Goal: Information Seeking & Learning: Learn about a topic

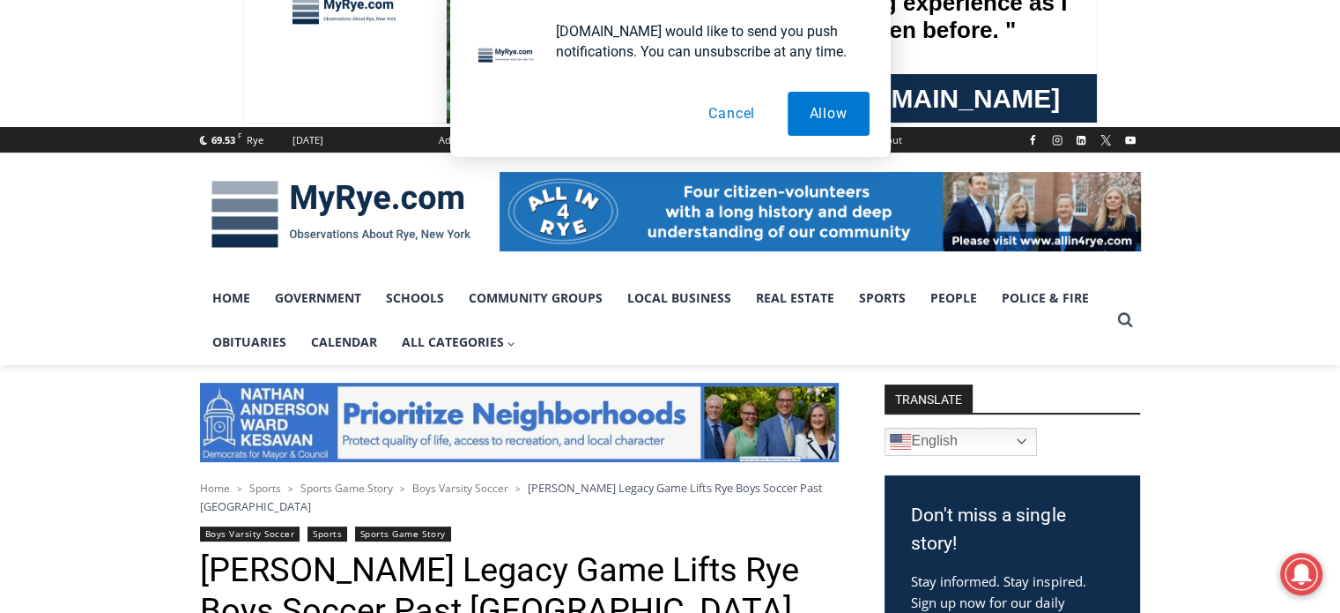
scroll to position [113, 0]
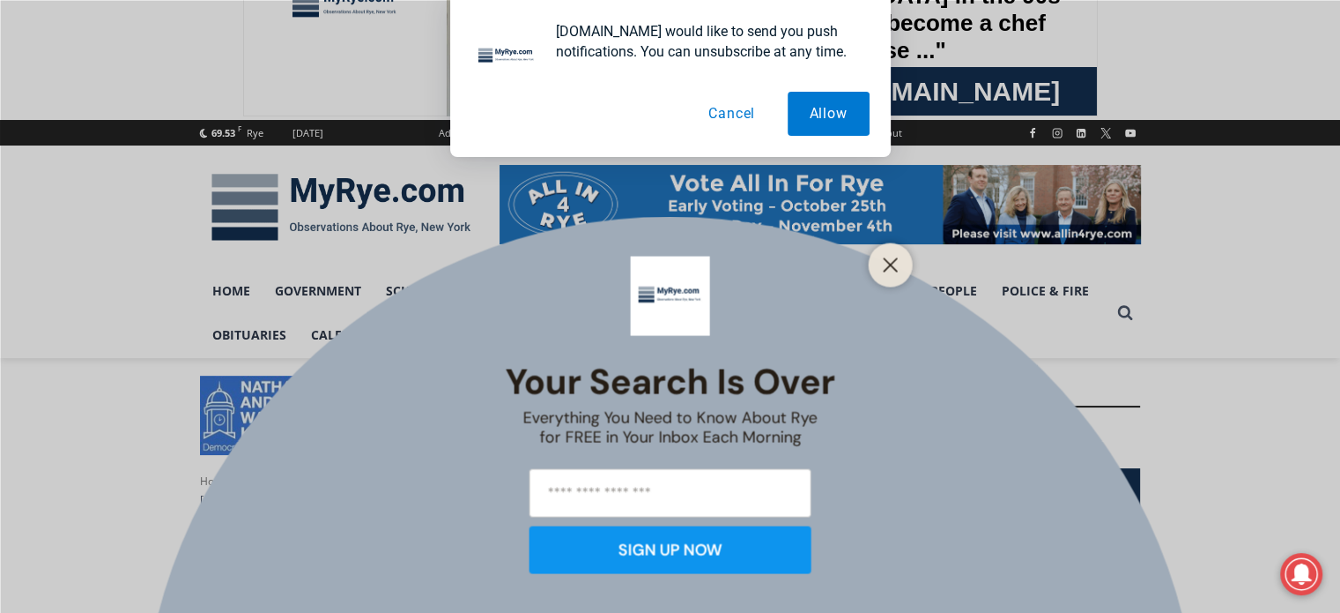
click at [737, 115] on button "Cancel" at bounding box center [732, 114] width 91 height 44
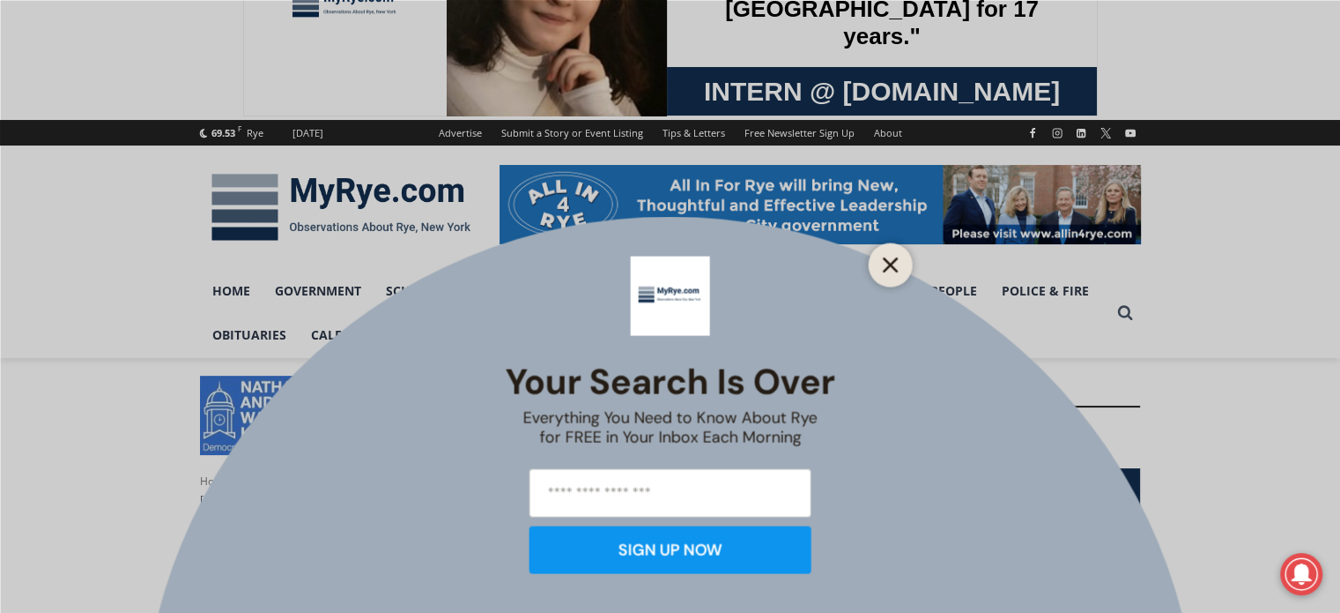
click at [885, 273] on button "Close" at bounding box center [891, 264] width 25 height 25
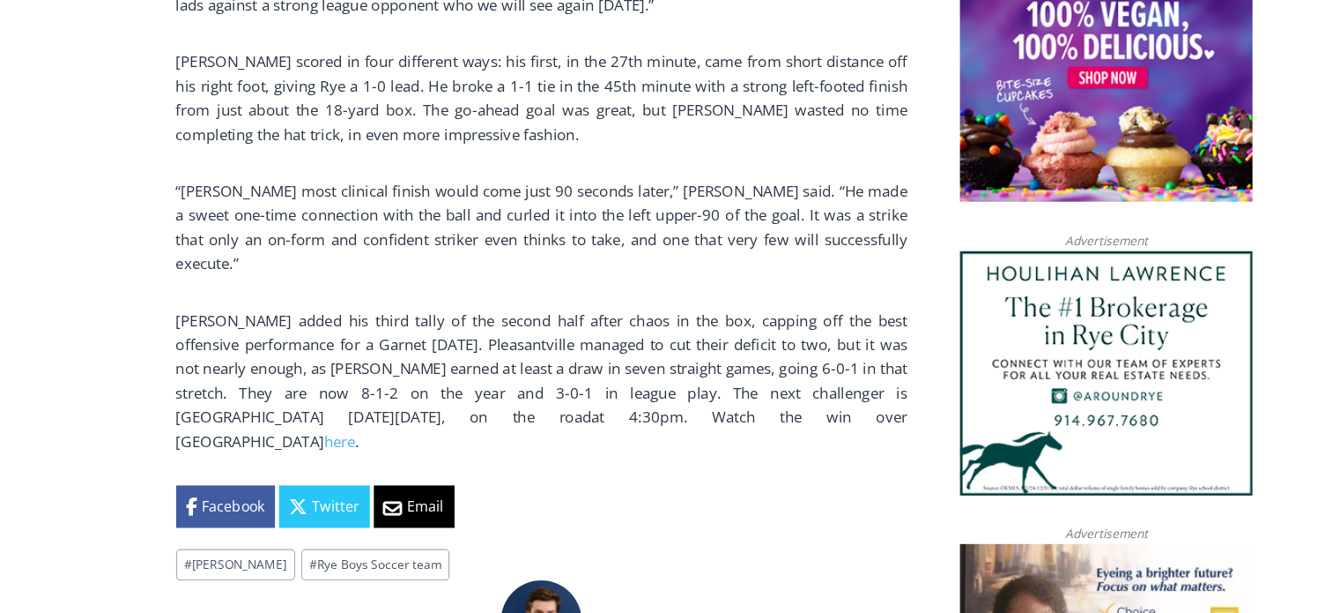
scroll to position [1410, 0]
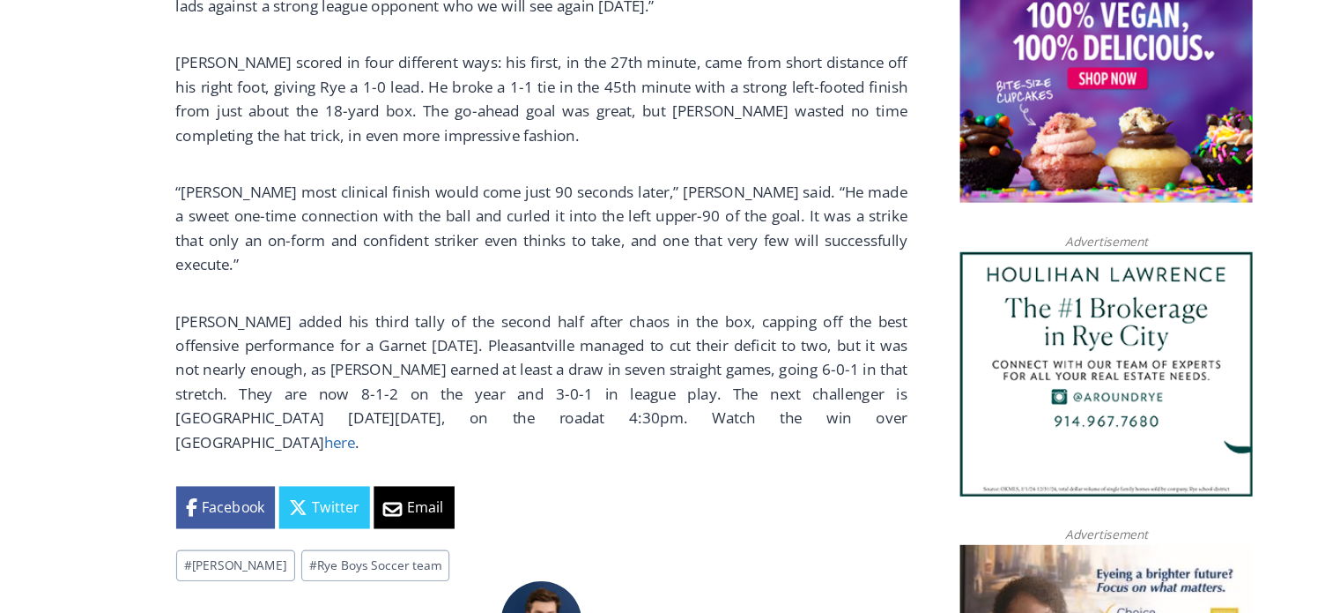
click at [357, 453] on link "here" at bounding box center [343, 462] width 27 height 18
